Goal: Information Seeking & Learning: Learn about a topic

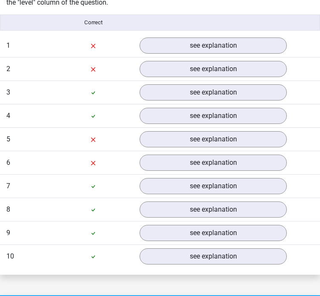
scroll to position [711, 0]
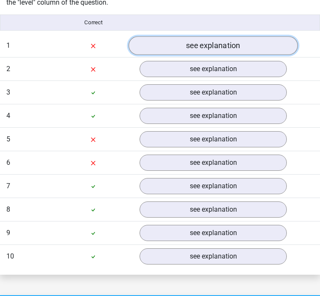
click at [214, 40] on link "see explanation" at bounding box center [212, 45] width 169 height 19
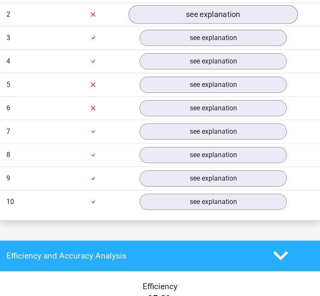
scroll to position [1203, 0]
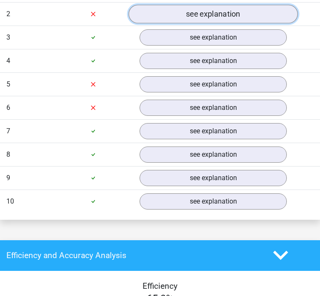
click at [186, 10] on link "see explanation" at bounding box center [212, 14] width 169 height 19
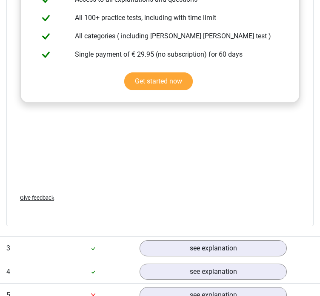
scroll to position [1431, 0]
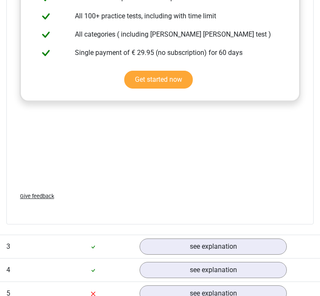
click at [208, 256] on div "Question 3 easy 0:13 see explanation" at bounding box center [160, 245] width 320 height 23
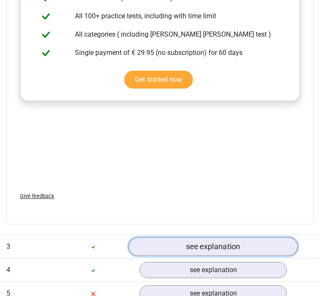
click at [211, 239] on link "see explanation" at bounding box center [212, 246] width 169 height 19
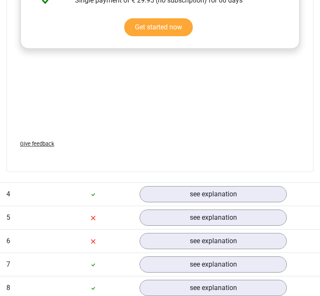
scroll to position [1943, 0]
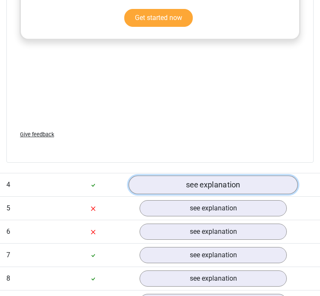
click at [190, 180] on link "see explanation" at bounding box center [212, 184] width 169 height 19
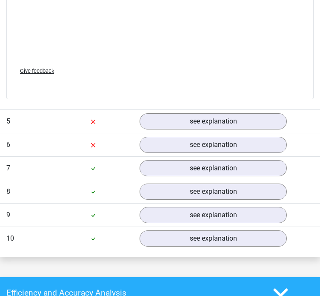
scroll to position [2529, 0]
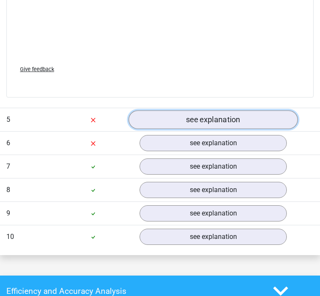
click at [220, 120] on link "see explanation" at bounding box center [212, 120] width 169 height 19
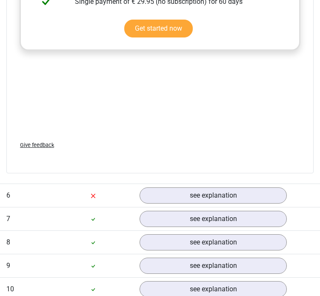
scroll to position [2904, 0]
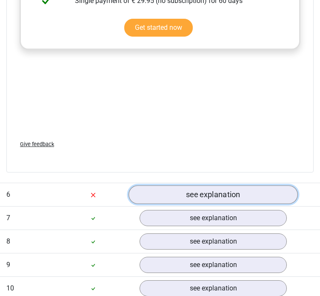
drag, startPoint x: 193, startPoint y: 195, endPoint x: 320, endPoint y: 175, distance: 128.8
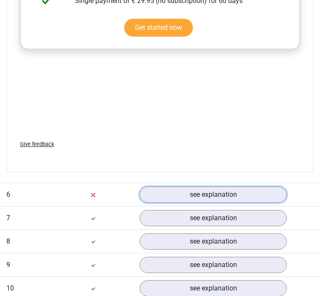
click at [193, 195] on link "see explanation" at bounding box center [213, 194] width 147 height 16
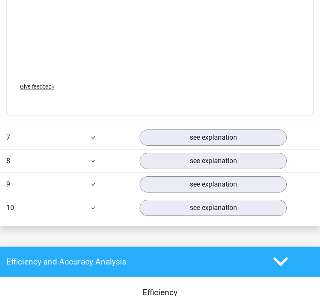
scroll to position [3473, 0]
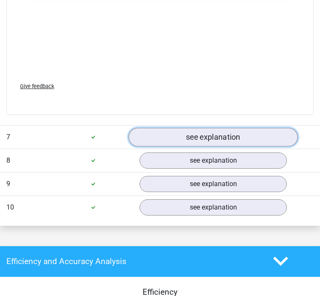
click at [231, 136] on link "see explanation" at bounding box center [212, 137] width 169 height 19
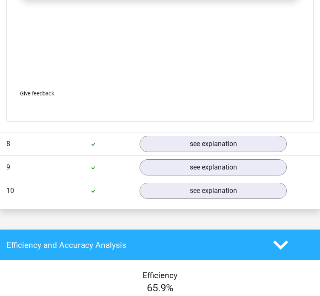
scroll to position [4013, 0]
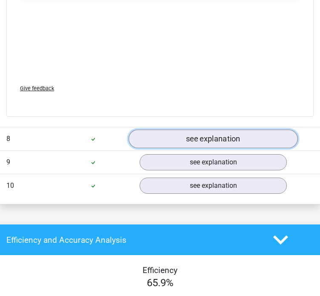
click at [227, 130] on link "see explanation" at bounding box center [212, 138] width 169 height 19
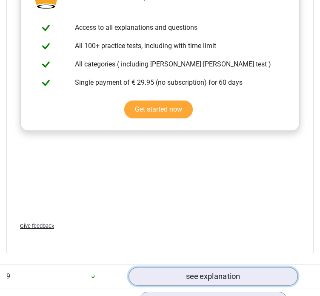
click at [190, 267] on link "see explanation" at bounding box center [212, 276] width 169 height 19
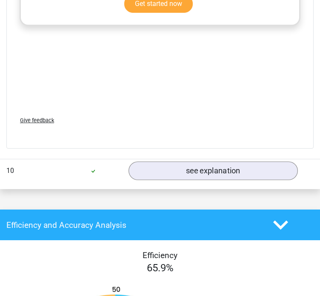
scroll to position [4996, 0]
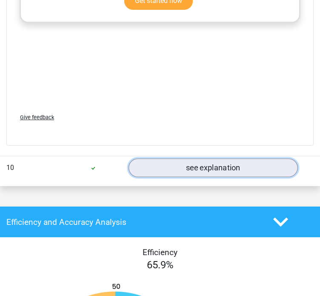
click at [219, 159] on link "see explanation" at bounding box center [212, 168] width 169 height 19
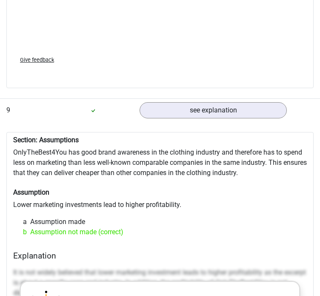
scroll to position [4569, 0]
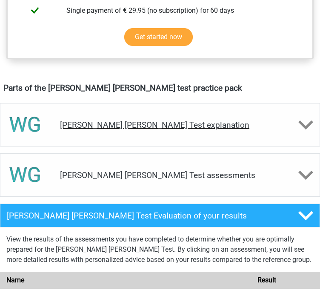
scroll to position [454, 0]
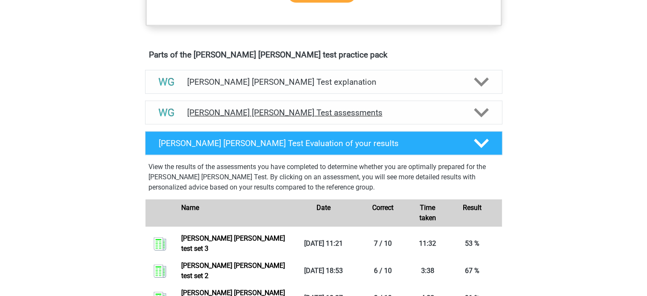
scroll to position [495, 0]
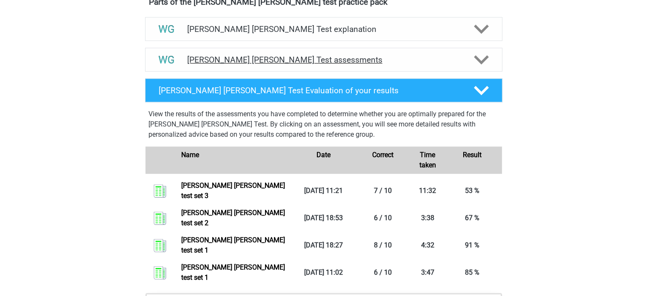
click at [334, 57] on h4 "Watson Glaser Test assessments" at bounding box center [323, 60] width 273 height 10
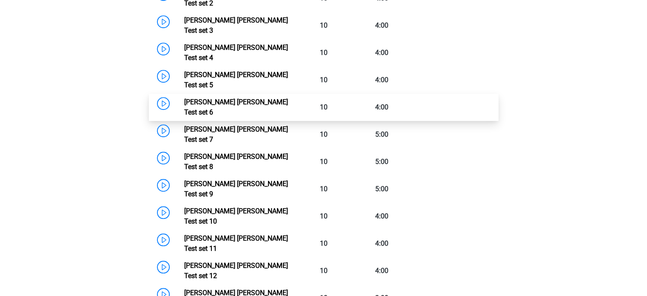
scroll to position [652, 0]
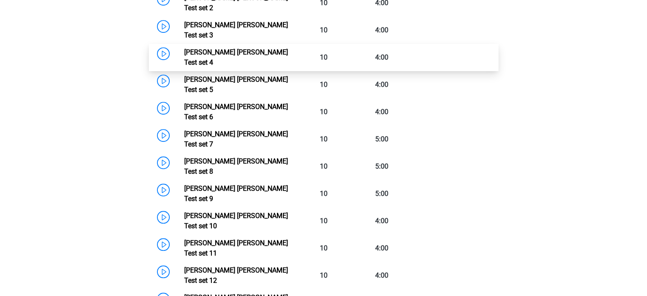
click at [249, 48] on link "Watson Glaser Test set 4" at bounding box center [236, 57] width 104 height 18
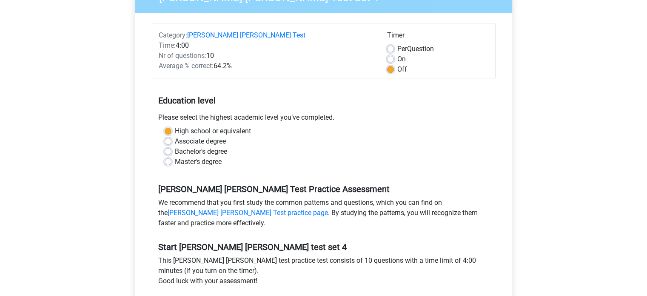
scroll to position [87, 0]
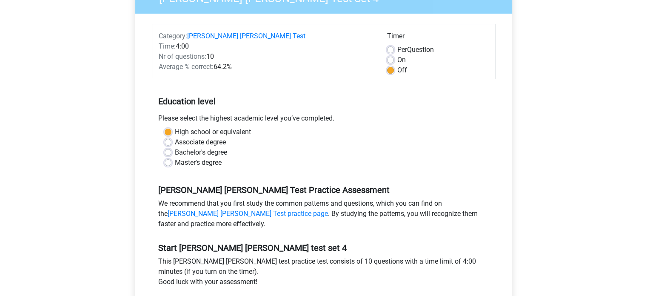
click at [397, 51] on label "Per Question" at bounding box center [415, 50] width 37 height 10
click at [394, 51] on input "Per Question" at bounding box center [390, 49] width 7 height 9
radio input "true"
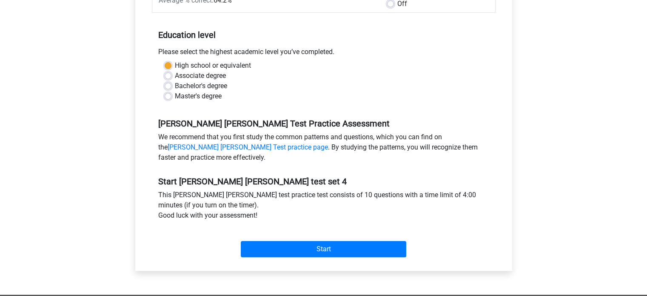
scroll to position [153, 0]
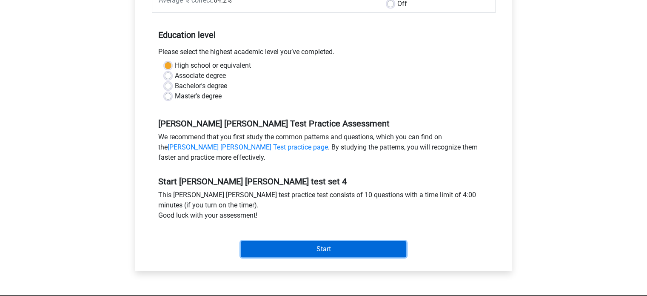
click at [314, 245] on input "Start" at bounding box center [324, 249] width 166 height 16
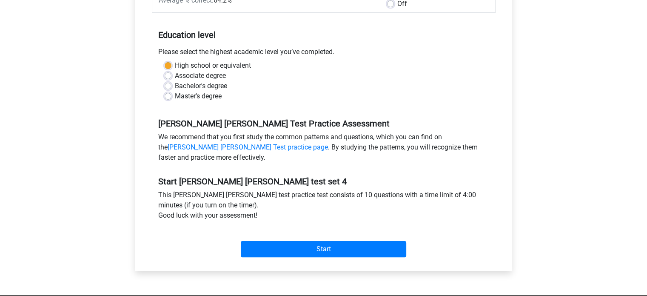
scroll to position [0, 0]
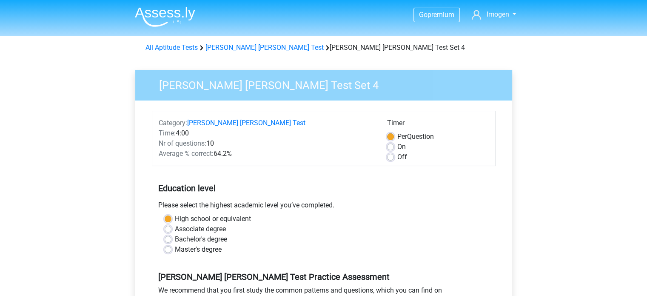
click at [397, 156] on label "Off" at bounding box center [402, 157] width 10 height 10
click at [389, 156] on input "Off" at bounding box center [390, 156] width 7 height 9
radio input "true"
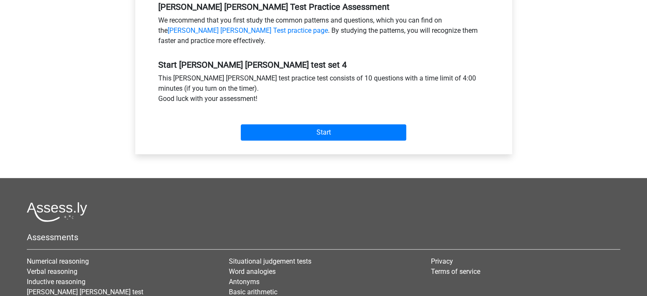
scroll to position [273, 0]
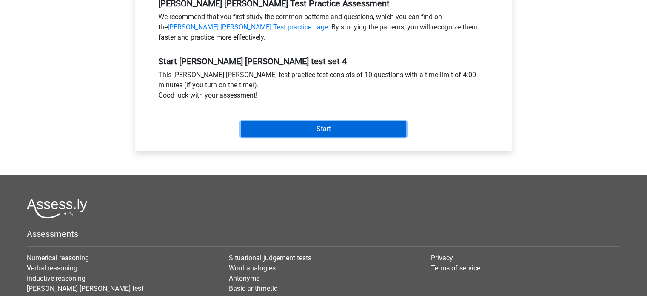
click at [381, 127] on input "Start" at bounding box center [324, 129] width 166 height 16
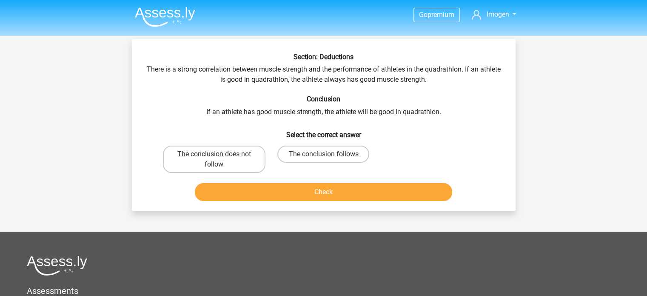
click at [201, 144] on div "The conclusion does not follow" at bounding box center [214, 159] width 109 height 34
click at [202, 149] on label "The conclusion does not follow" at bounding box center [214, 159] width 103 height 27
click at [214, 154] on input "The conclusion does not follow" at bounding box center [217, 157] width 6 height 6
radio input "true"
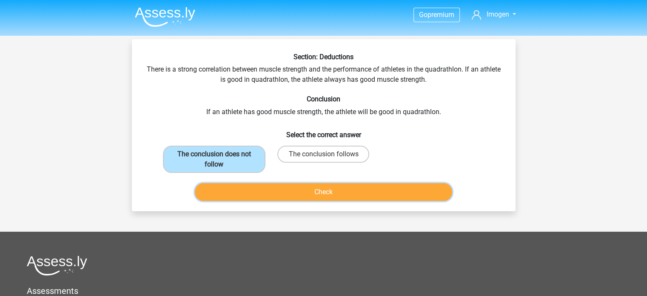
click at [259, 191] on button "Check" at bounding box center [323, 192] width 257 height 18
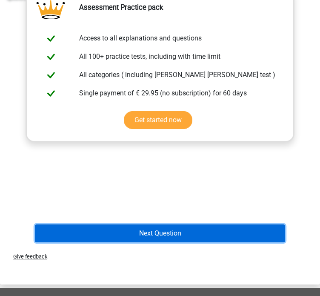
click at [158, 237] on button "Next Question" at bounding box center [160, 233] width 250 height 18
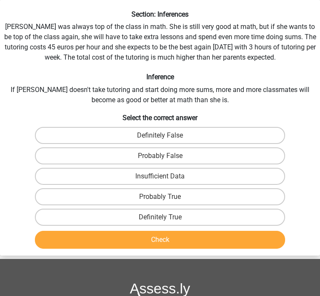
scroll to position [11, 0]
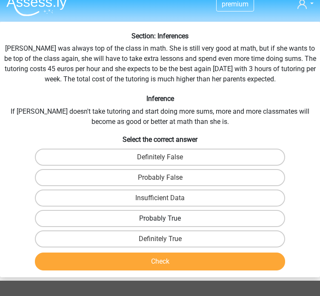
click at [129, 214] on label "Probably True" at bounding box center [160, 218] width 250 height 17
click at [160, 218] on input "Probably True" at bounding box center [163, 221] width 6 height 6
radio input "true"
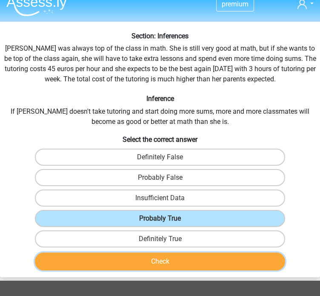
click at [139, 260] on button "Check" at bounding box center [160, 261] width 250 height 18
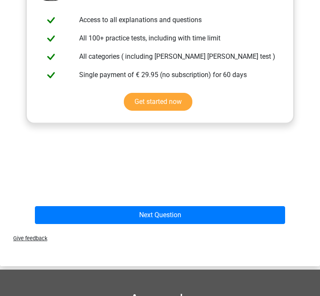
scroll to position [345, 0]
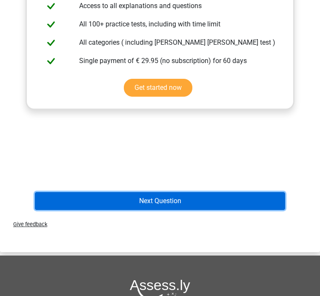
click at [241, 200] on button "Next Question" at bounding box center [160, 201] width 250 height 18
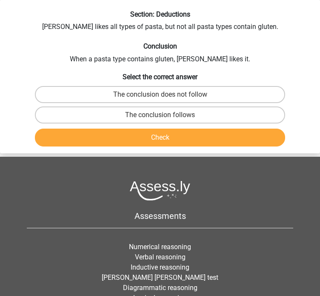
scroll to position [0, 0]
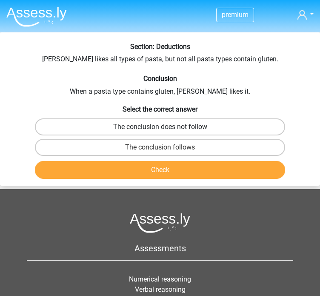
click at [189, 128] on label "The conclusion does not follow" at bounding box center [160, 126] width 250 height 17
click at [166, 128] on input "The conclusion does not follow" at bounding box center [163, 130] width 6 height 6
radio input "true"
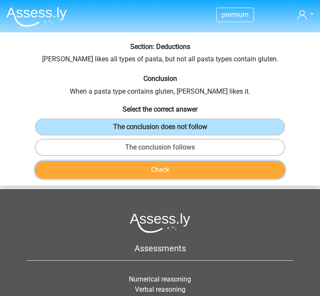
click at [174, 166] on button "Check" at bounding box center [160, 170] width 250 height 18
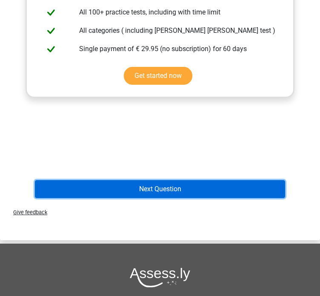
click at [186, 190] on button "Next Question" at bounding box center [160, 189] width 250 height 18
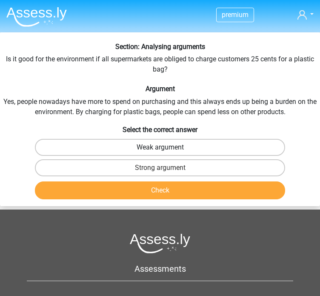
click at [233, 144] on label "Weak argument" at bounding box center [160, 147] width 250 height 17
click at [166, 147] on input "Weak argument" at bounding box center [163, 150] width 6 height 6
radio input "true"
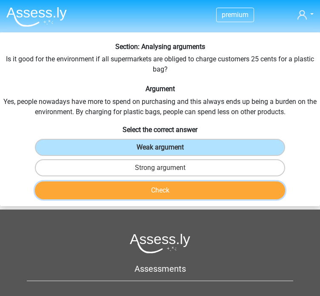
click at [211, 191] on button "Check" at bounding box center [160, 190] width 250 height 18
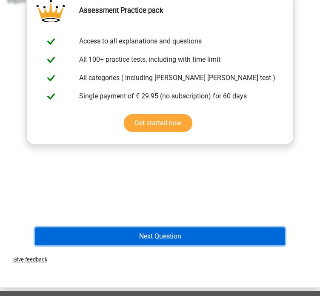
click at [182, 234] on button "Next Question" at bounding box center [160, 236] width 250 height 18
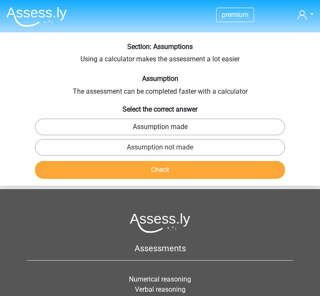
click at [203, 129] on label "Assumption made" at bounding box center [160, 126] width 250 height 17
click at [166, 129] on input "Assumption made" at bounding box center [163, 130] width 6 height 6
radio input "true"
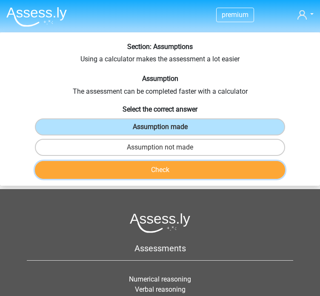
click at [176, 172] on button "Check" at bounding box center [160, 170] width 250 height 18
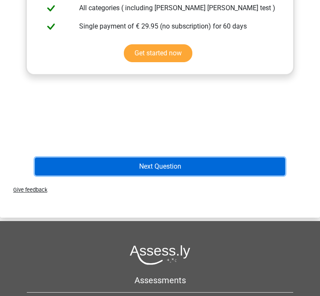
drag, startPoint x: 220, startPoint y: 160, endPoint x: 311, endPoint y: 166, distance: 91.2
click at [220, 160] on button "Next Question" at bounding box center [160, 166] width 250 height 18
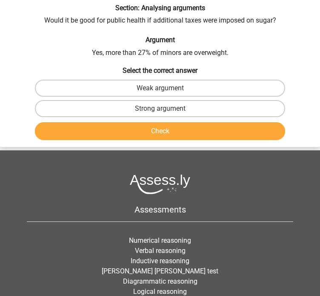
scroll to position [32, 0]
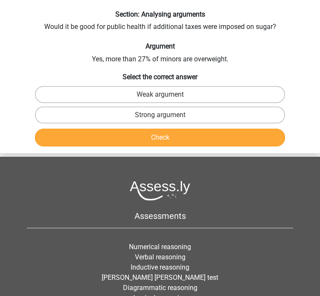
click at [161, 115] on input "Strong argument" at bounding box center [163, 118] width 6 height 6
radio input "true"
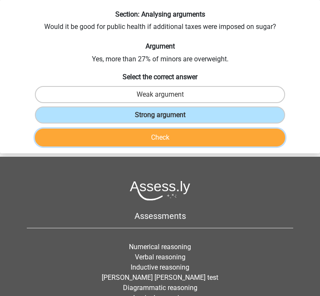
click at [189, 130] on button "Check" at bounding box center [160, 137] width 250 height 18
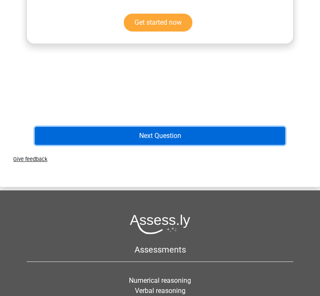
click at [182, 133] on button "Next Question" at bounding box center [160, 136] width 250 height 18
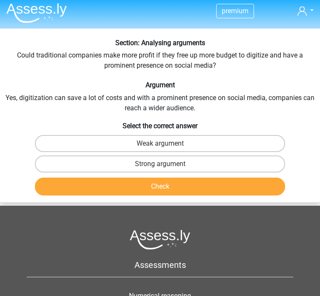
scroll to position [3, 0]
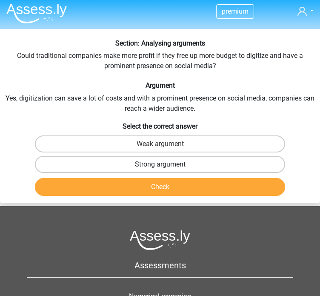
click at [180, 166] on label "Strong argument" at bounding box center [160, 164] width 250 height 17
click at [166, 166] on input "Strong argument" at bounding box center [163, 167] width 6 height 6
radio input "true"
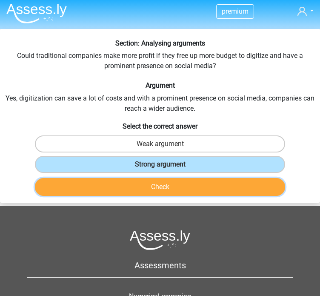
click at [170, 178] on button "Check" at bounding box center [160, 187] width 250 height 18
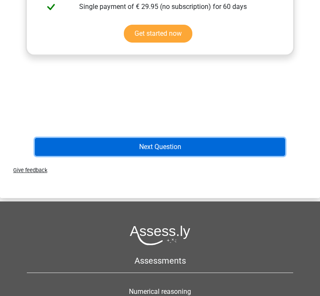
click at [184, 147] on button "Next Question" at bounding box center [160, 147] width 250 height 18
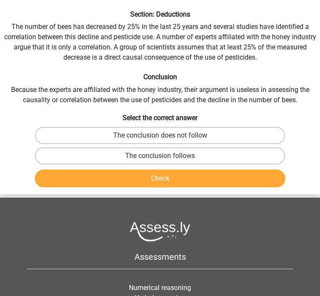
scroll to position [0, 0]
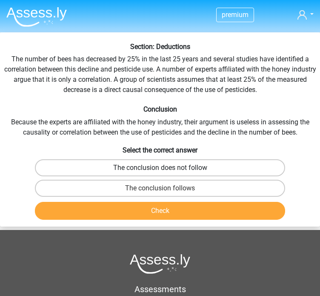
click at [199, 166] on label "The conclusion does not follow" at bounding box center [160, 167] width 250 height 17
click at [166, 168] on input "The conclusion does not follow" at bounding box center [163, 171] width 6 height 6
radio input "true"
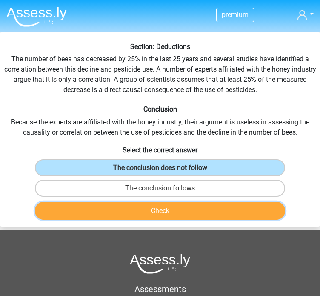
click at [163, 212] on button "Check" at bounding box center [160, 211] width 250 height 18
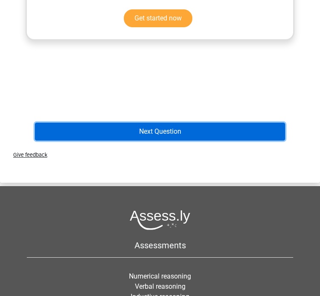
click at [193, 125] on button "Next Question" at bounding box center [160, 132] width 250 height 18
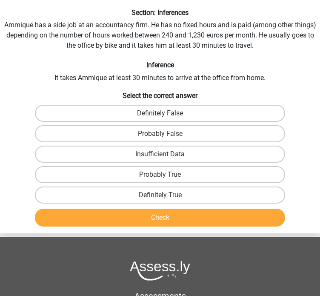
scroll to position [32, 0]
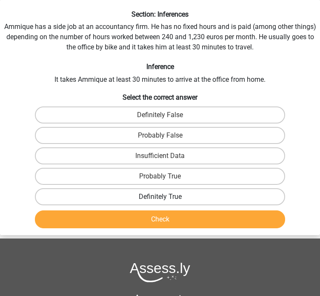
click at [248, 197] on label "Definitely True" at bounding box center [160, 196] width 250 height 17
click at [166, 197] on input "Definitely True" at bounding box center [163, 200] width 6 height 6
radio input "true"
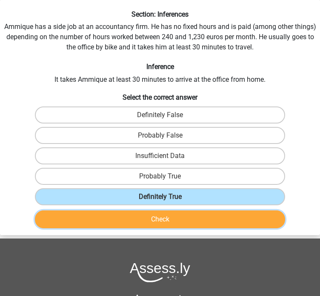
click at [192, 210] on button "Check" at bounding box center [160, 219] width 250 height 18
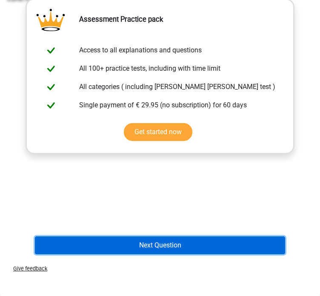
click at [180, 243] on button "Next Question" at bounding box center [160, 245] width 250 height 18
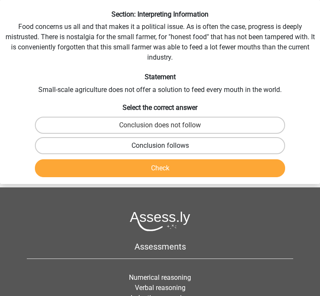
drag, startPoint x: 219, startPoint y: 136, endPoint x: 207, endPoint y: 145, distance: 15.5
click at [219, 136] on div "Conclusion follows" at bounding box center [159, 145] width 319 height 20
click at [206, 146] on label "Conclusion follows" at bounding box center [160, 145] width 250 height 17
click at [166, 146] on input "Conclusion follows" at bounding box center [163, 149] width 6 height 6
radio input "true"
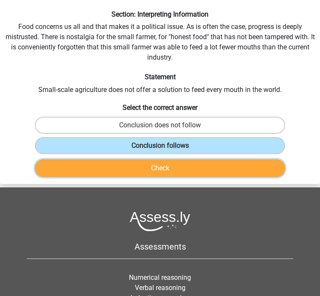
click at [189, 163] on button "Check" at bounding box center [160, 168] width 250 height 18
